Goal: Check status: Check status

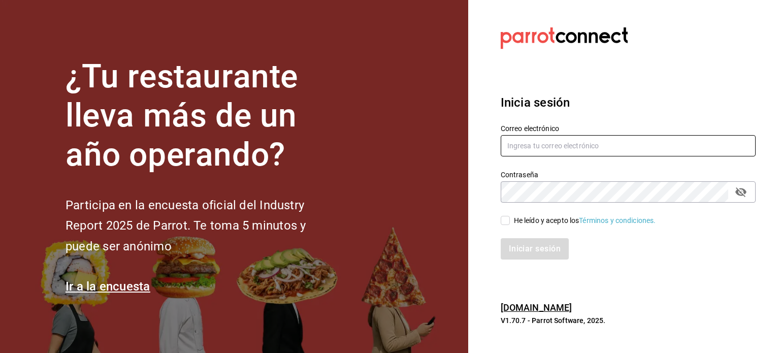
type input "multiuser@sereno.com"
click at [505, 221] on input "He leído y acepto los Términos y condiciones." at bounding box center [505, 220] width 9 height 9
checkbox input "true"
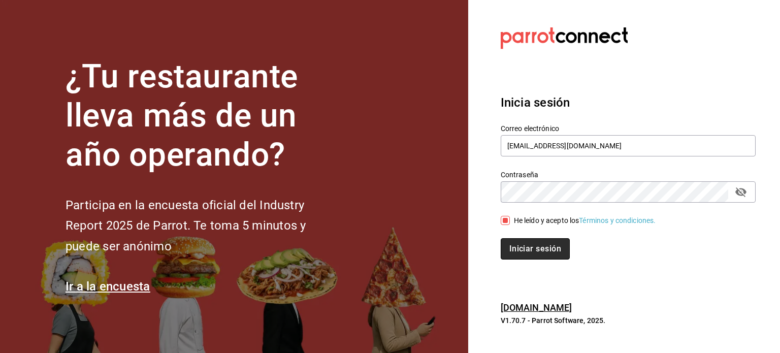
click at [528, 245] on button "Iniciar sesión" at bounding box center [535, 248] width 69 height 21
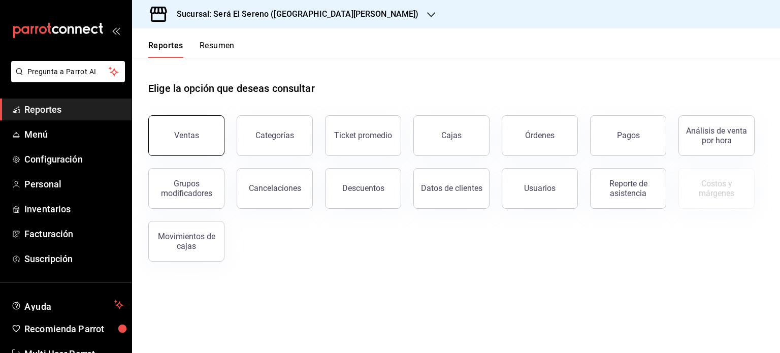
click at [185, 137] on div "Ventas" at bounding box center [186, 136] width 25 height 10
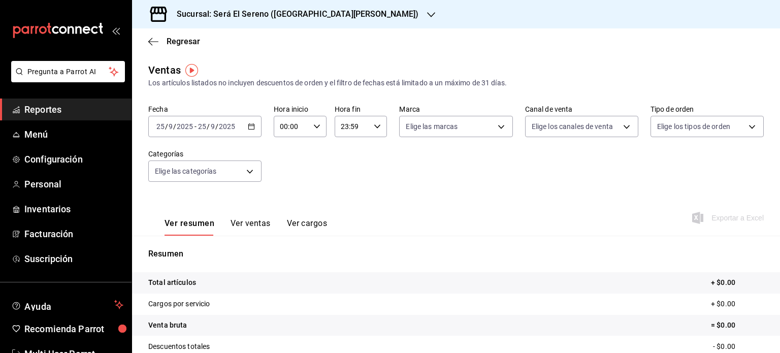
click at [248, 124] on \(Stroke\) "button" at bounding box center [251, 127] width 6 height 6
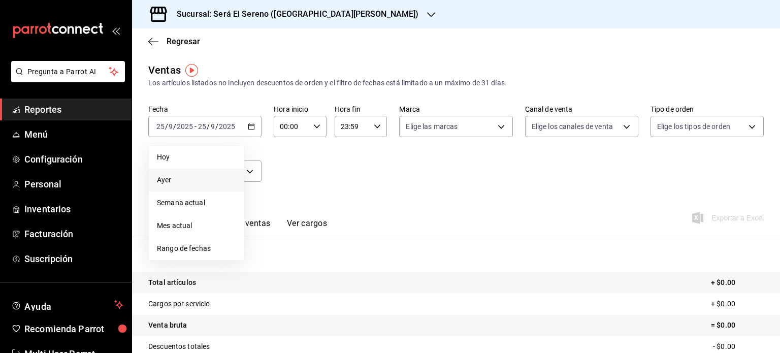
click at [209, 177] on span "Ayer" at bounding box center [196, 180] width 79 height 11
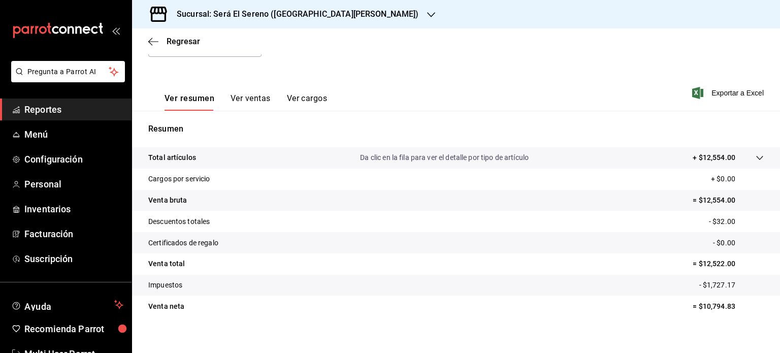
scroll to position [134, 0]
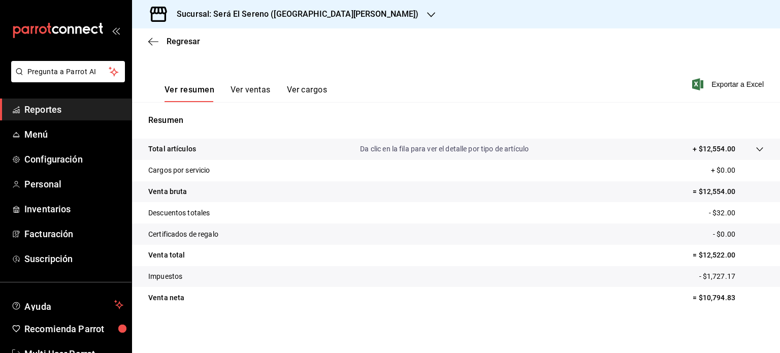
click at [427, 14] on icon "button" at bounding box center [431, 15] width 8 height 8
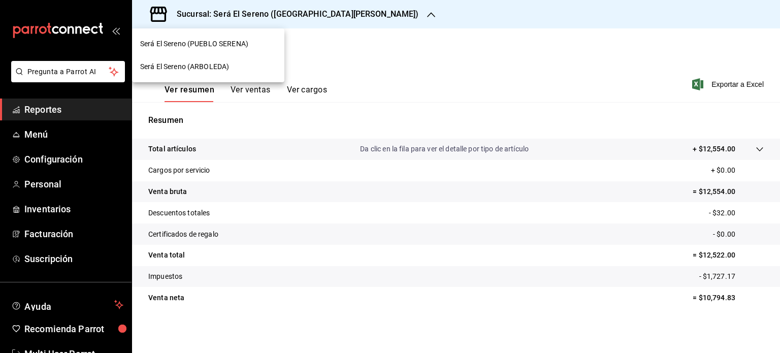
click at [248, 69] on div "Será El Sereno (ARBOLEDA)" at bounding box center [208, 66] width 136 height 11
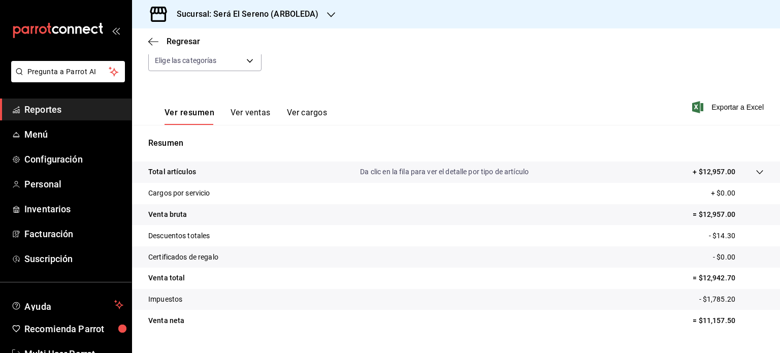
scroll to position [134, 0]
